Goal: Communication & Community: Participate in discussion

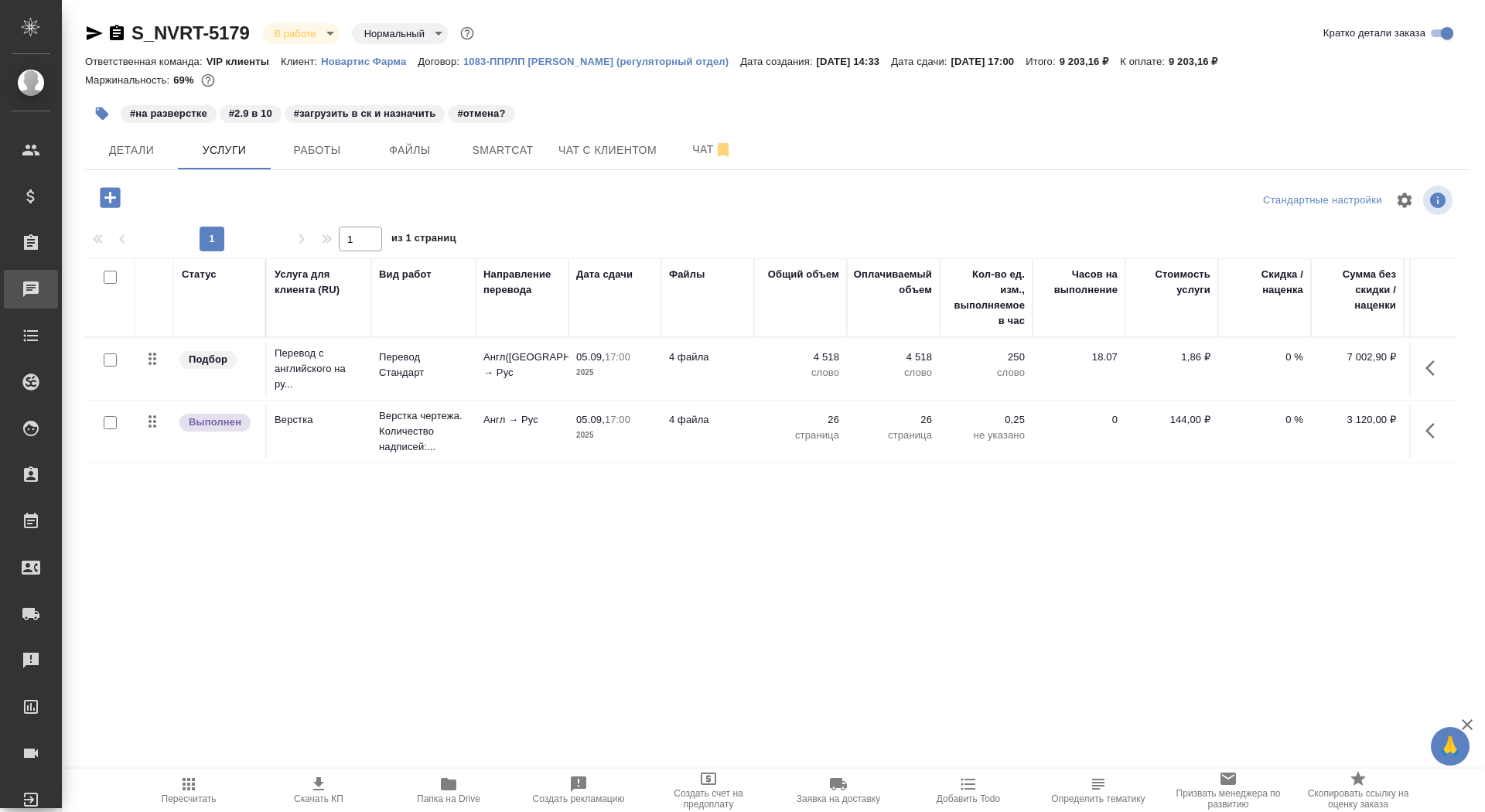
click at [58, 272] on link "0 Чаты" at bounding box center [31, 289] width 54 height 39
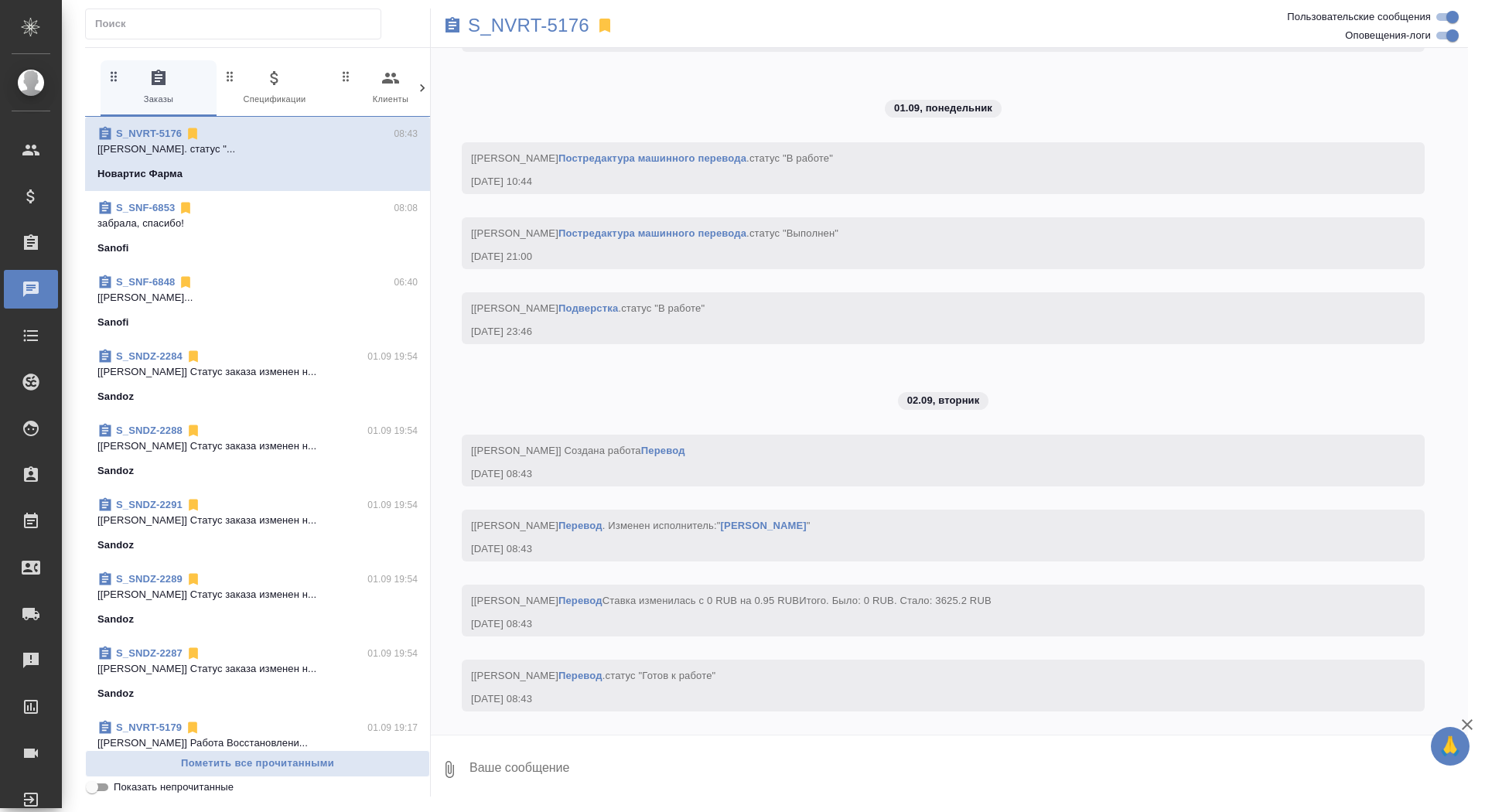
scroll to position [5038, 0]
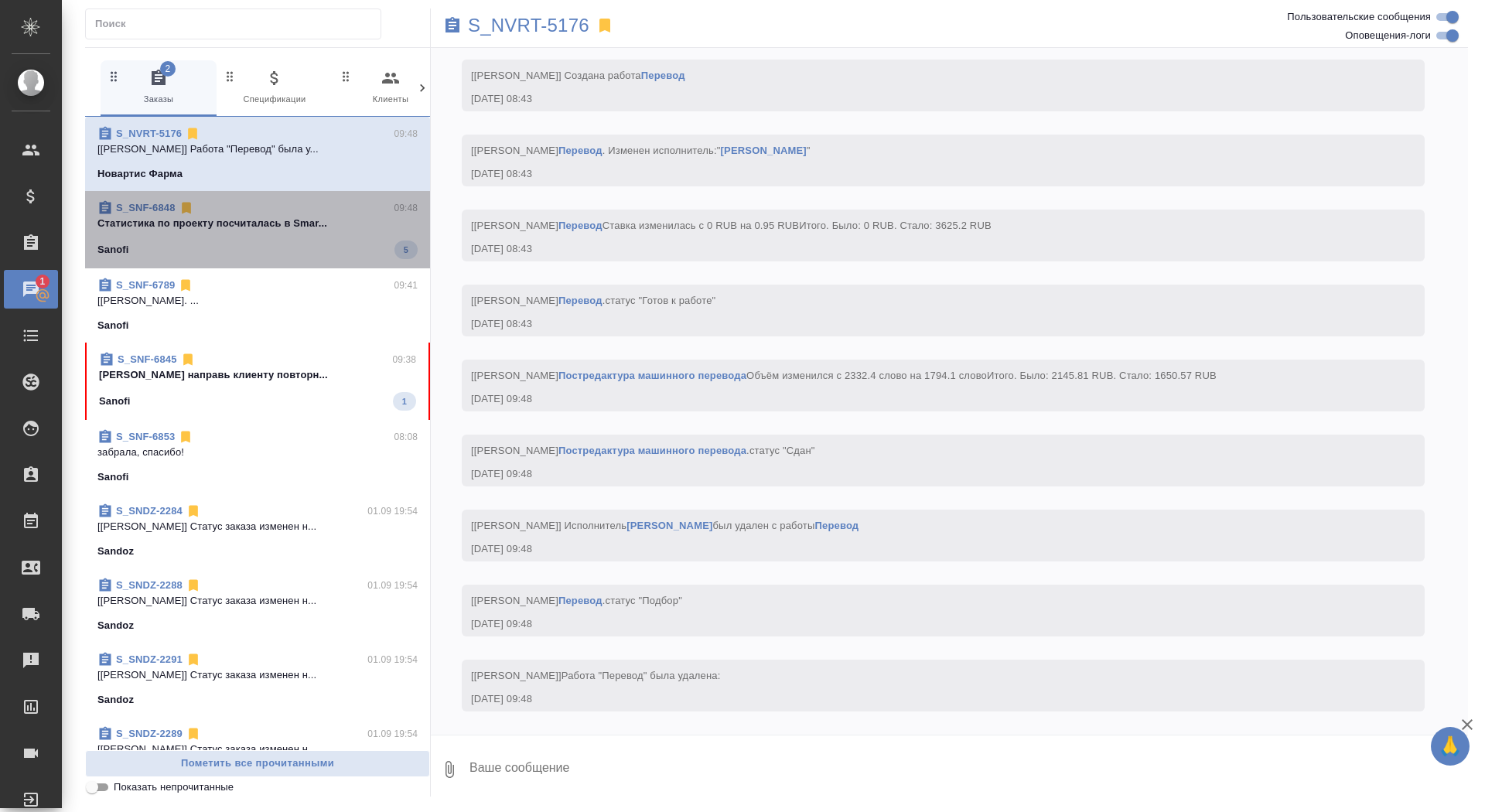
click at [272, 217] on p "Cтатистика по проекту посчиталась в Smar..." at bounding box center [258, 223] width 320 height 16
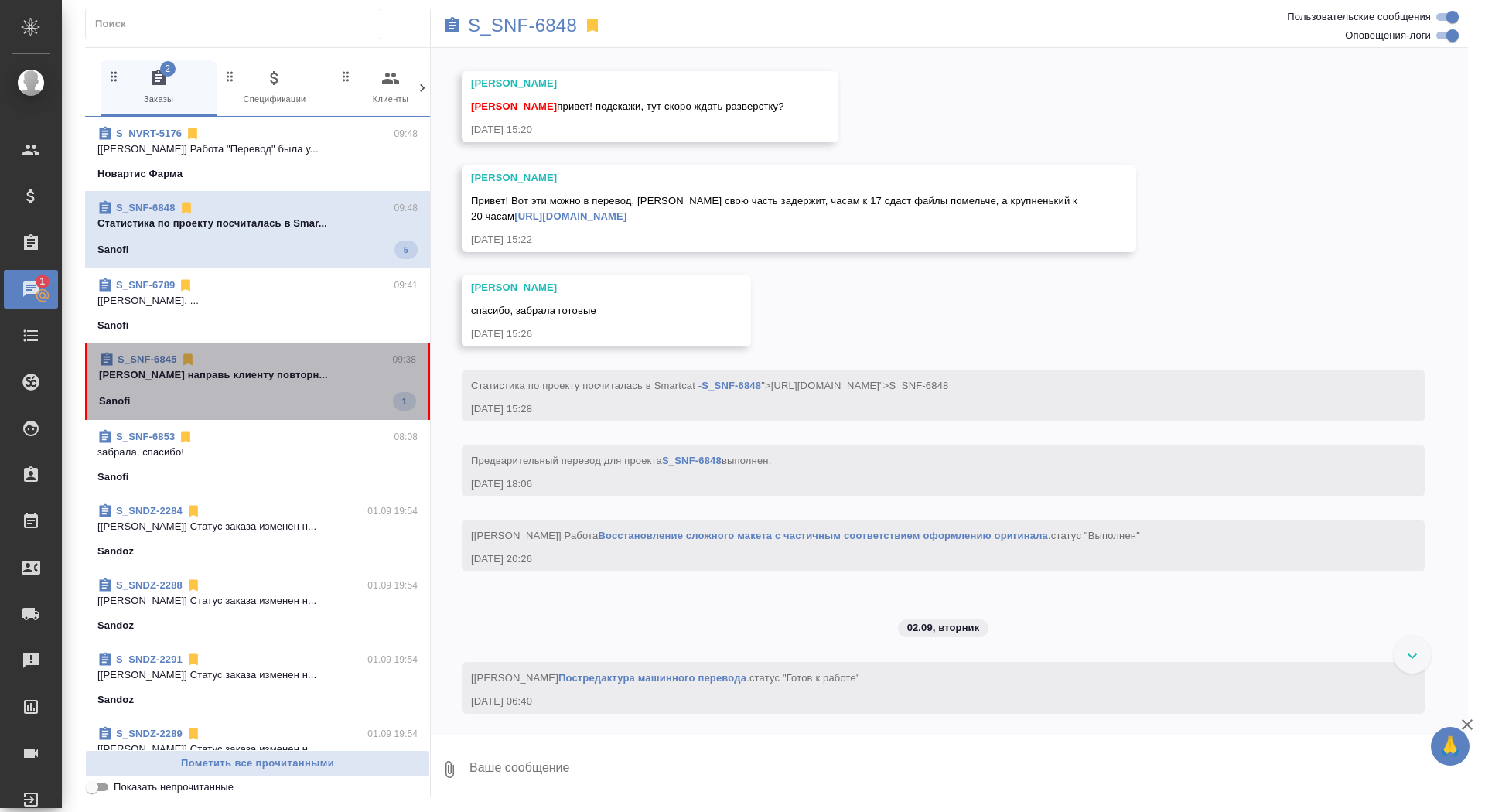
click at [265, 367] on p "Сайдашева Диляра направь клиенту повторн..." at bounding box center [258, 374] width 317 height 16
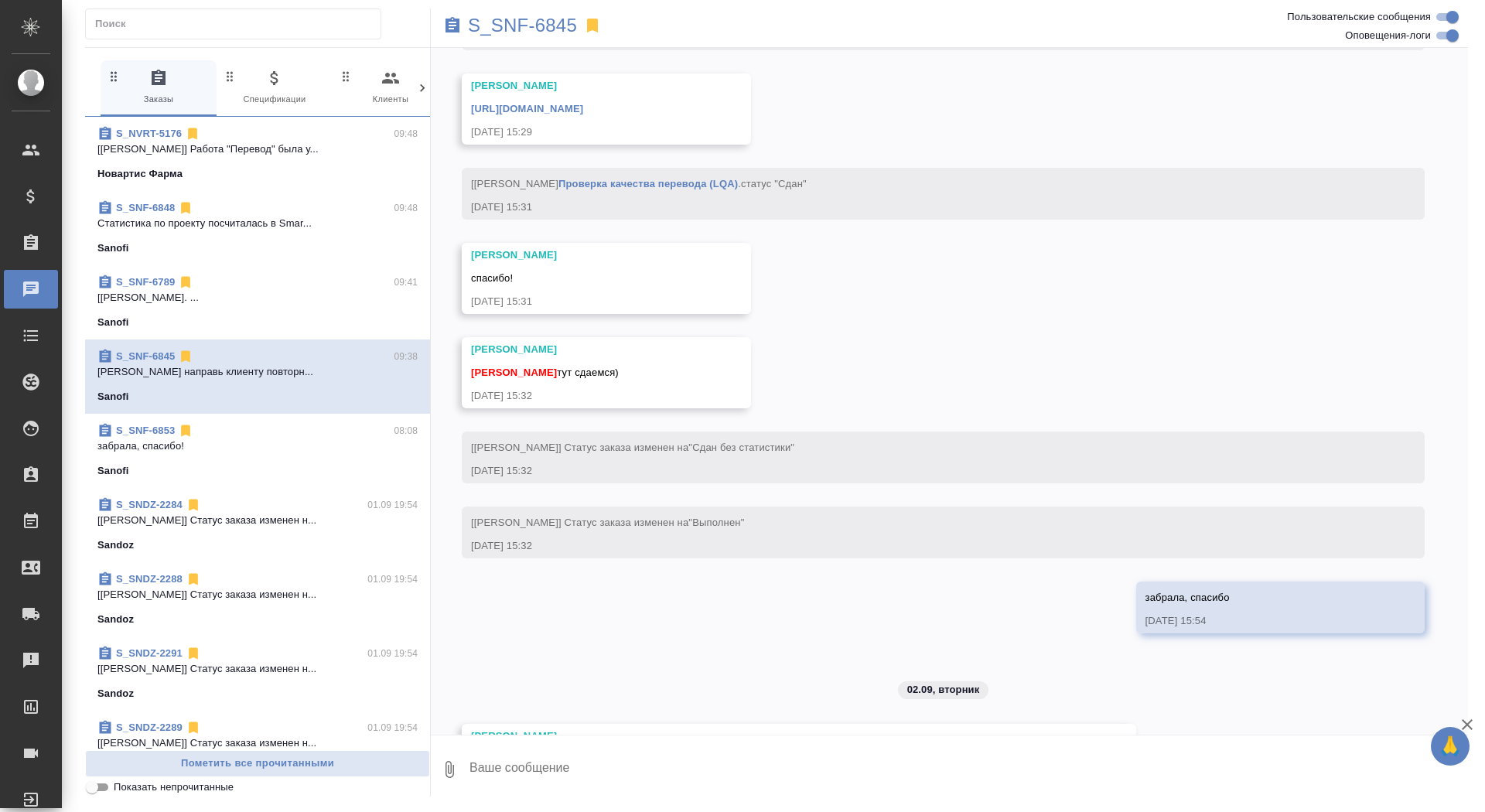
scroll to position [9838, 0]
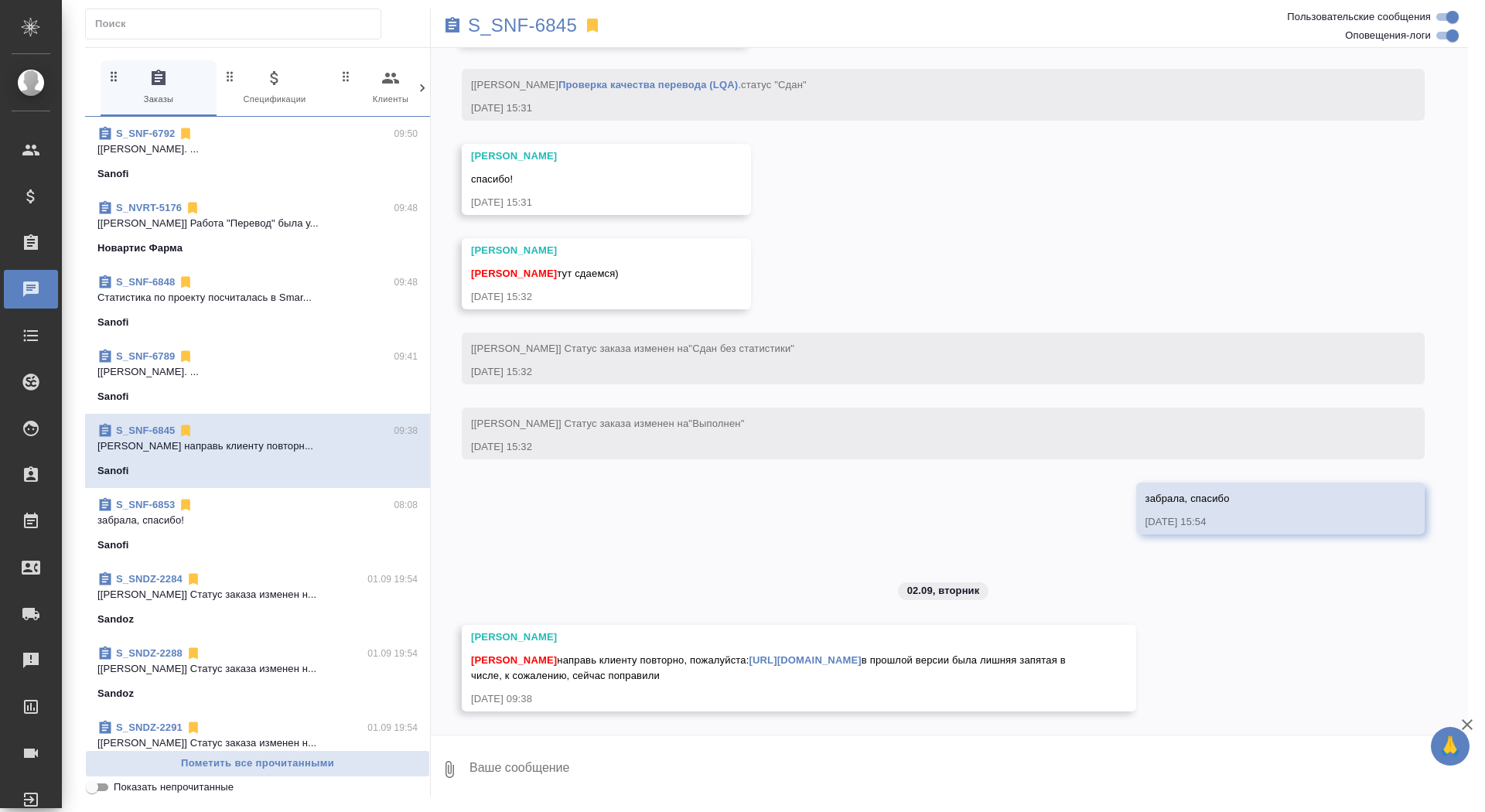
click at [561, 767] on textarea at bounding box center [968, 769] width 1000 height 53
type textarea "..."
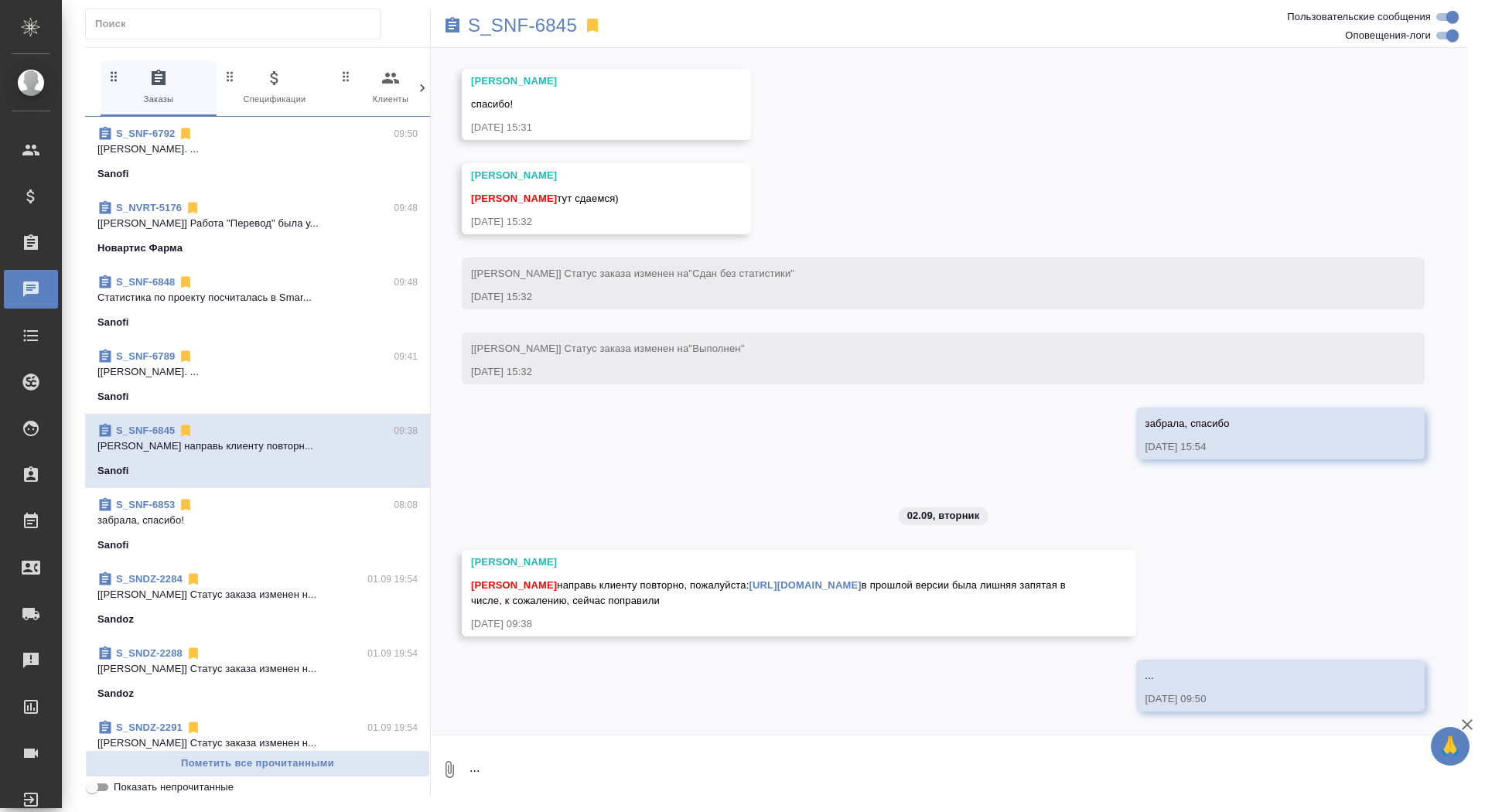
scroll to position [9913, 0]
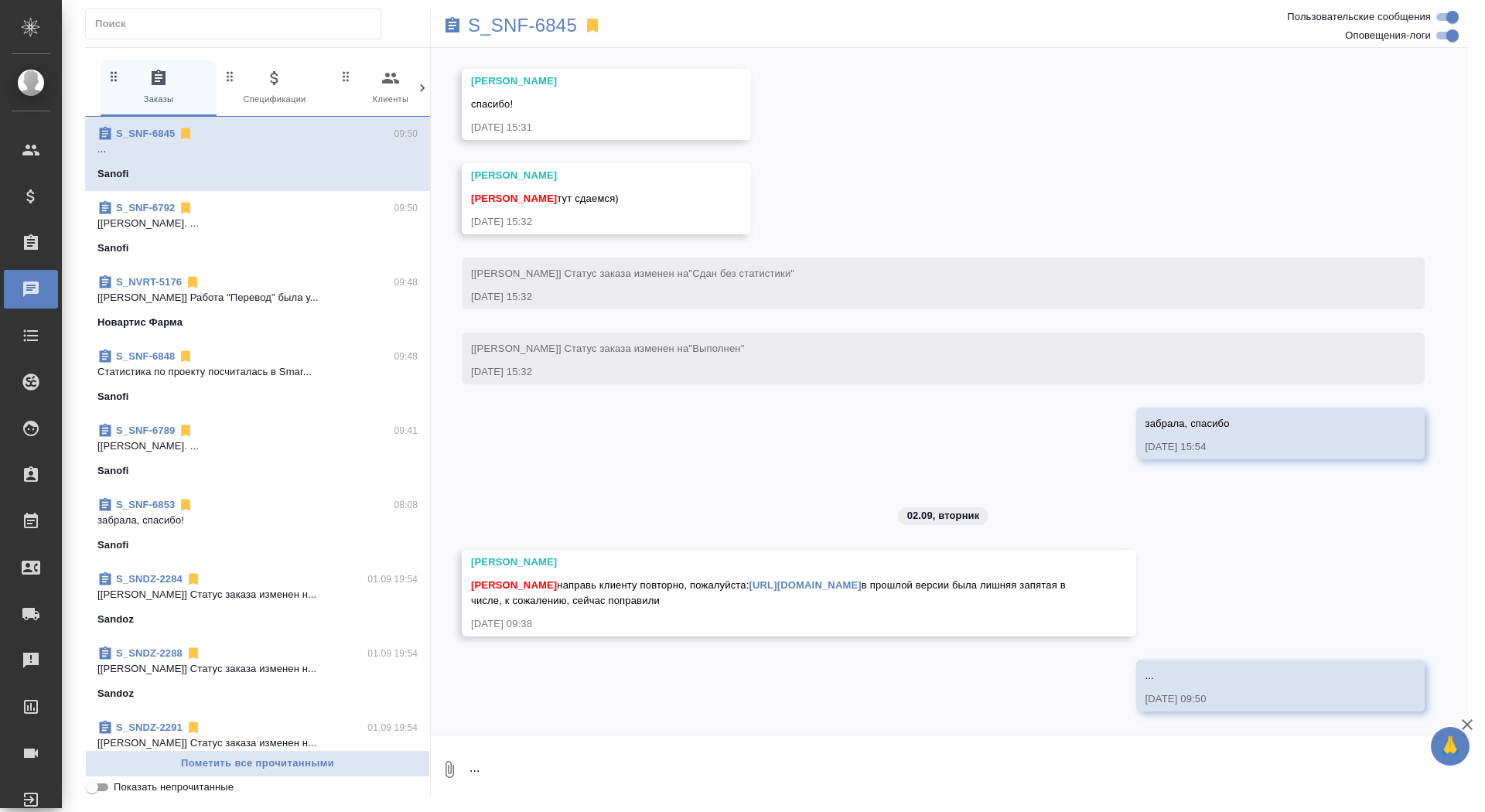
click at [749, 583] on link "https://drive.awatera.com/apps/files/files/10189353?dir=/Shares/Sanofi/Orders/S…" at bounding box center [805, 585] width 113 height 11
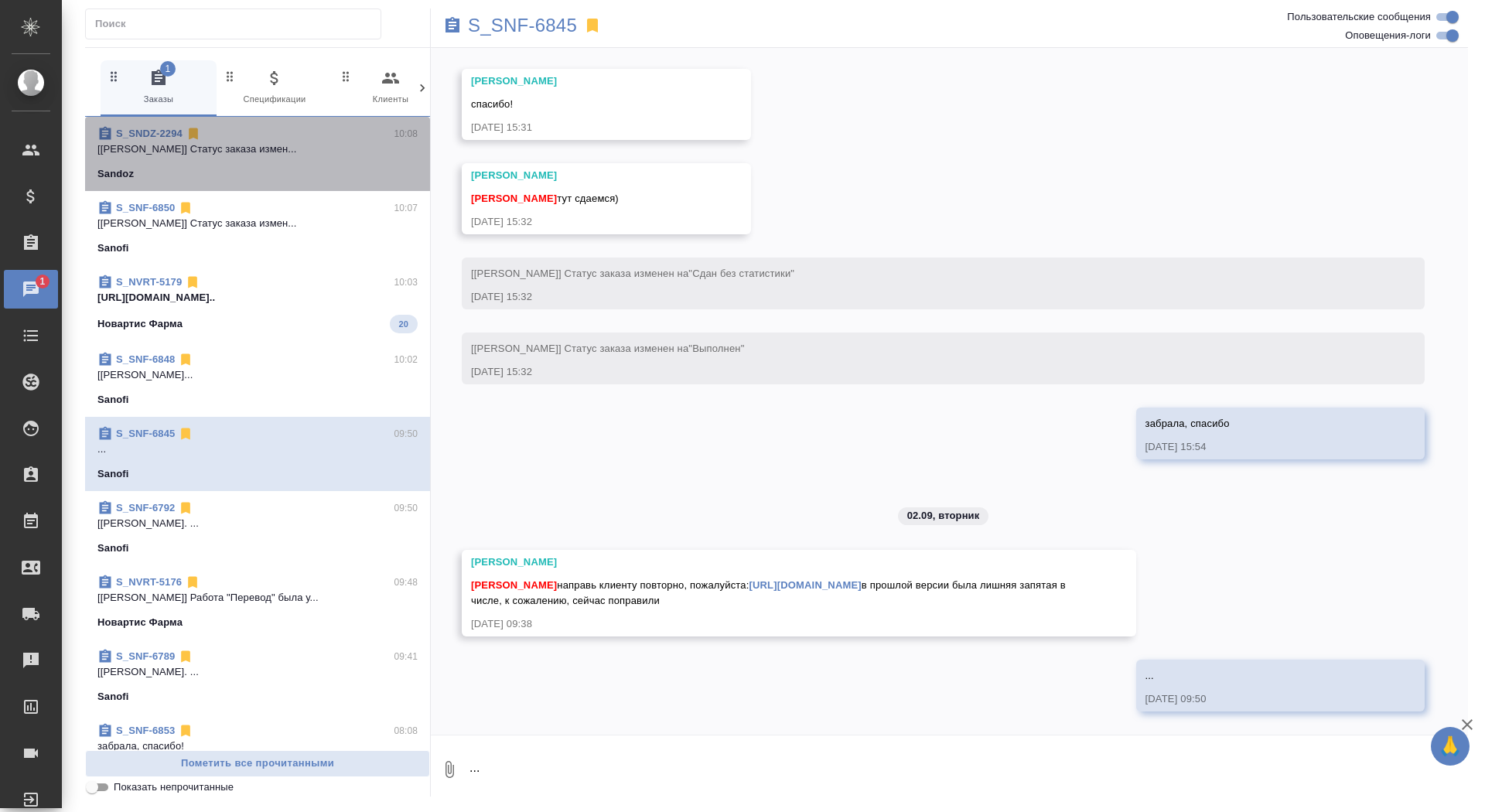
click at [296, 166] on div "Sandoz" at bounding box center [258, 173] width 320 height 16
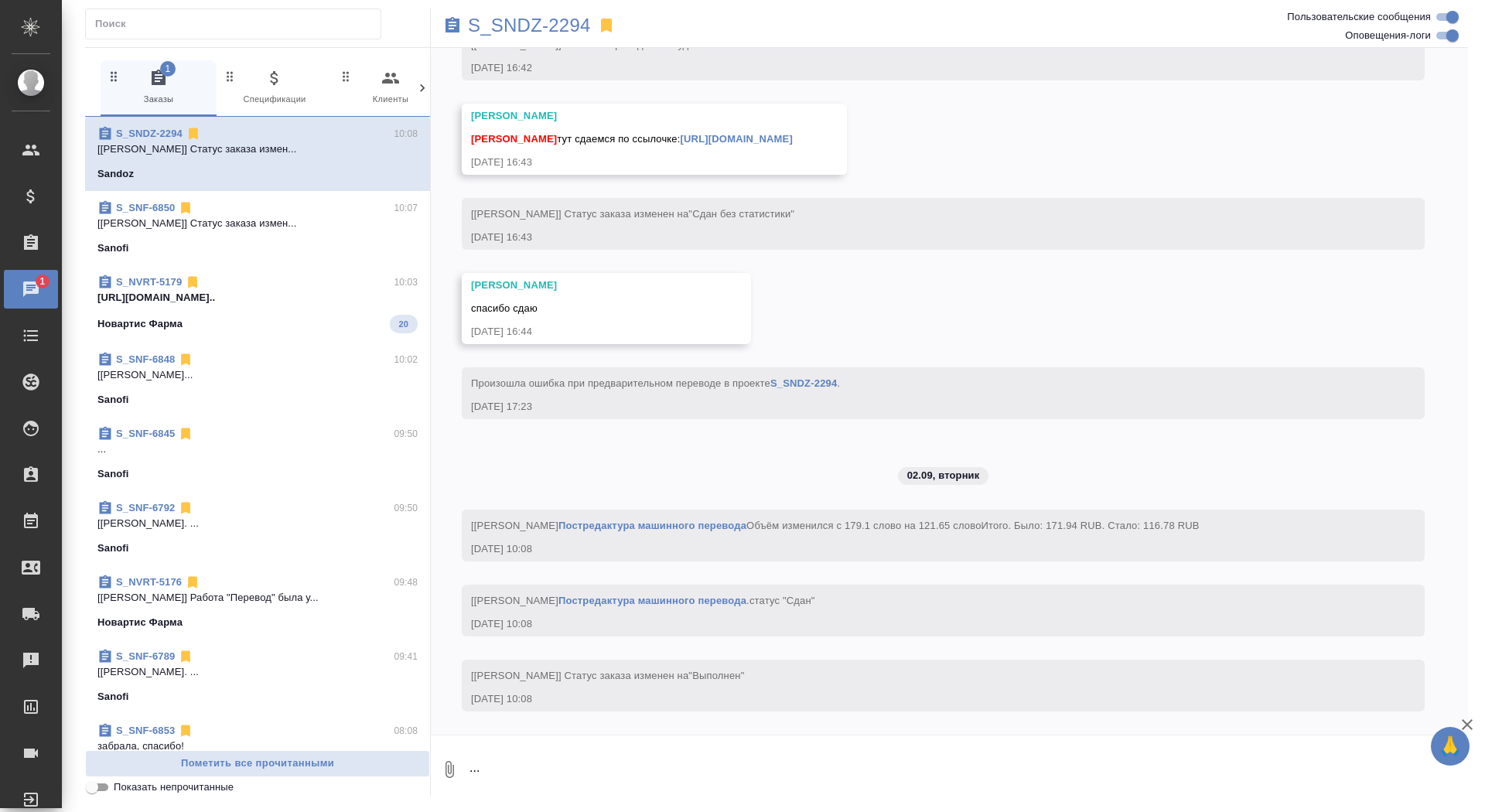
click at [264, 323] on div "Новартис Фарма 20" at bounding box center [258, 323] width 320 height 19
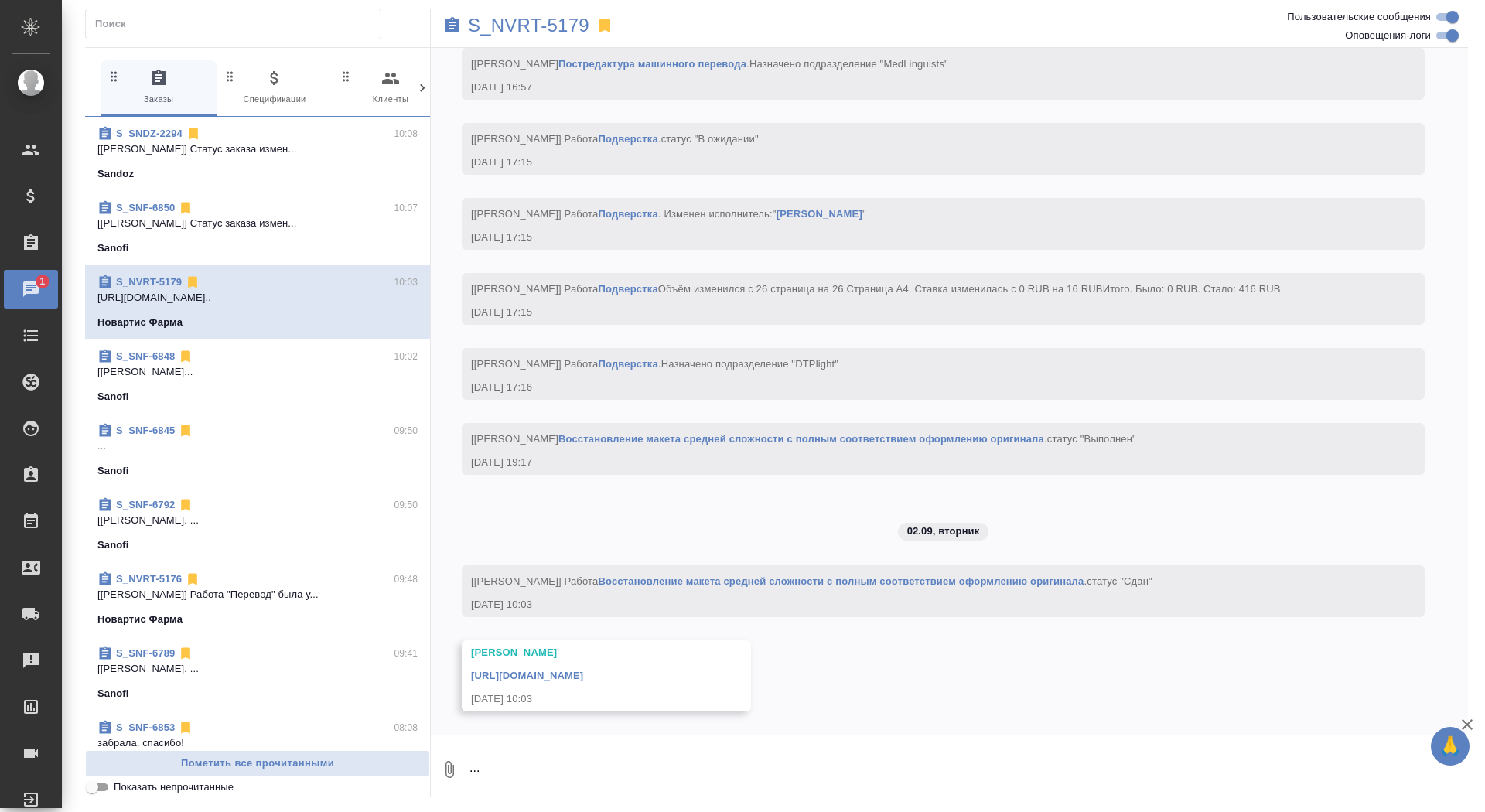
scroll to position [4623, 0]
